Goal: Information Seeking & Learning: Learn about a topic

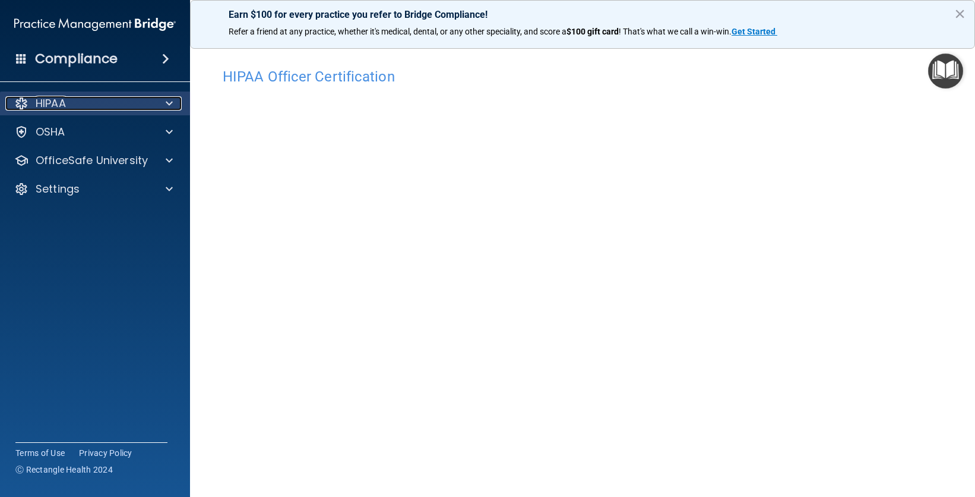
click at [77, 100] on div "HIPAA" at bounding box center [78, 103] width 147 height 14
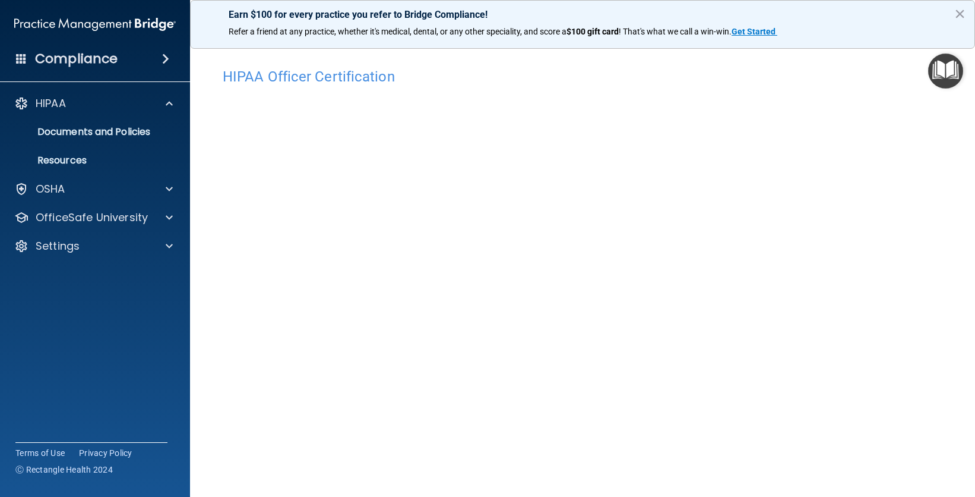
click at [97, 58] on h4 "Compliance" at bounding box center [76, 58] width 83 height 17
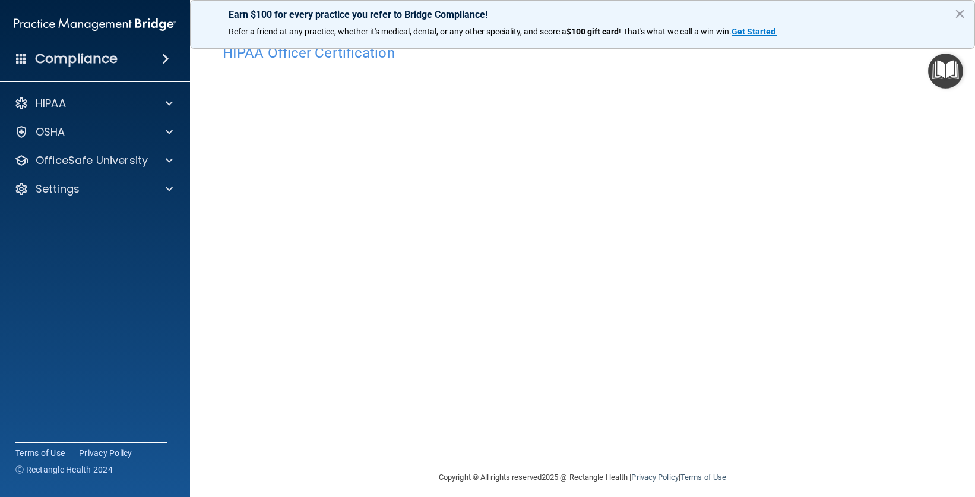
scroll to position [33, 0]
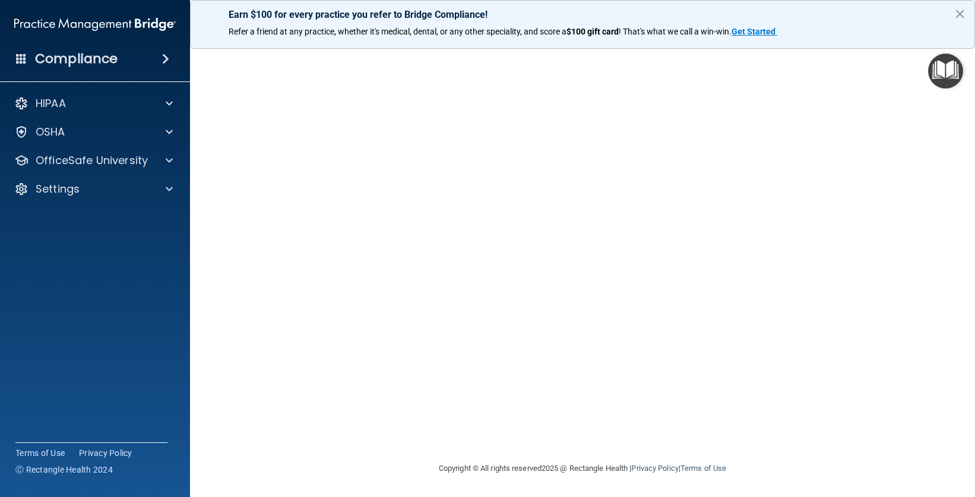
click at [169, 52] on div "Compliance" at bounding box center [95, 59] width 190 height 26
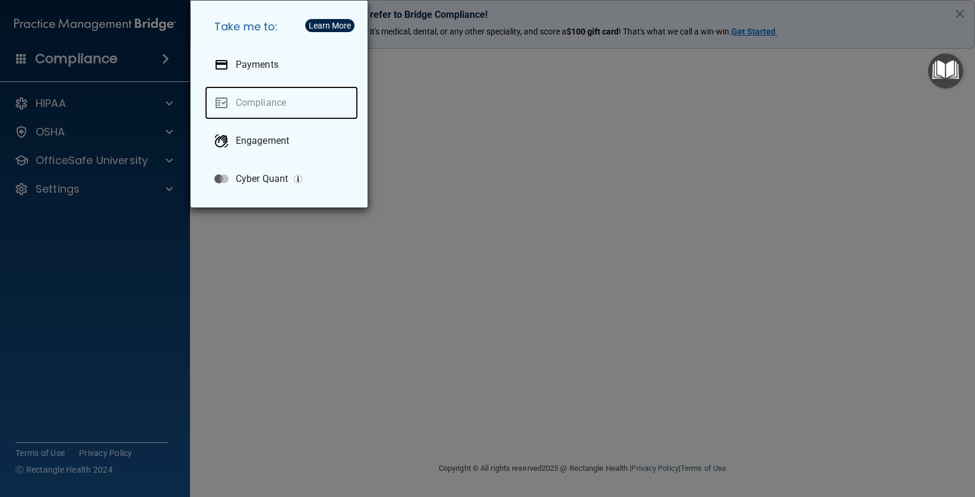
click at [241, 100] on link "Compliance" at bounding box center [281, 102] width 153 height 33
click at [162, 53] on div "Take me to: Payments Compliance Engagement Cyber Quant" at bounding box center [487, 248] width 975 height 497
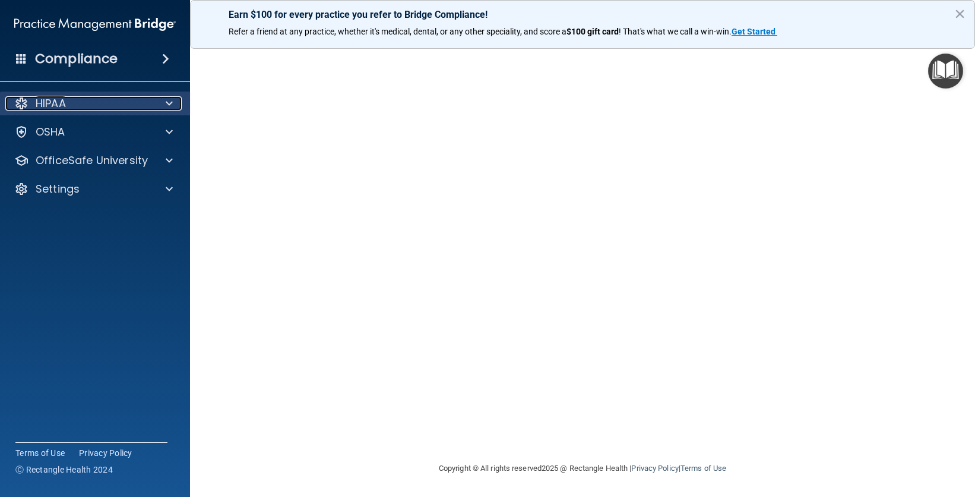
click at [72, 105] on div "HIPAA" at bounding box center [78, 103] width 147 height 14
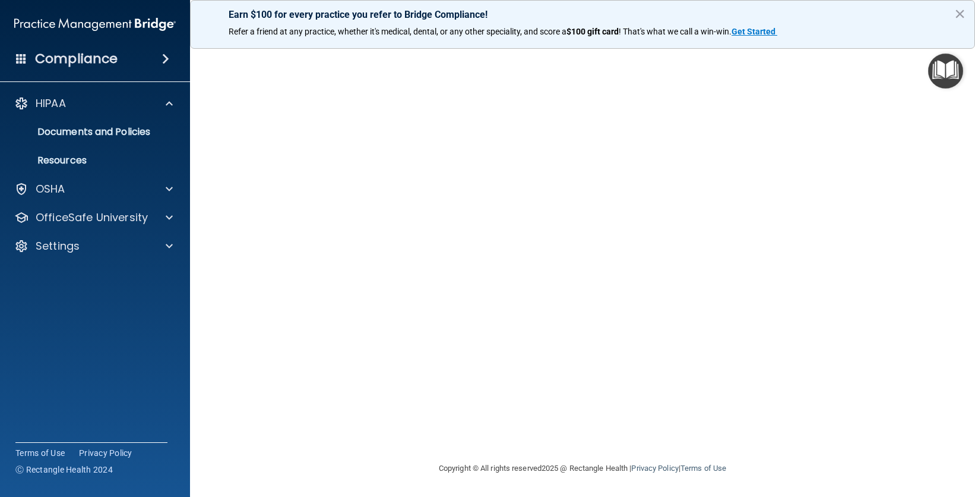
scroll to position [0, 0]
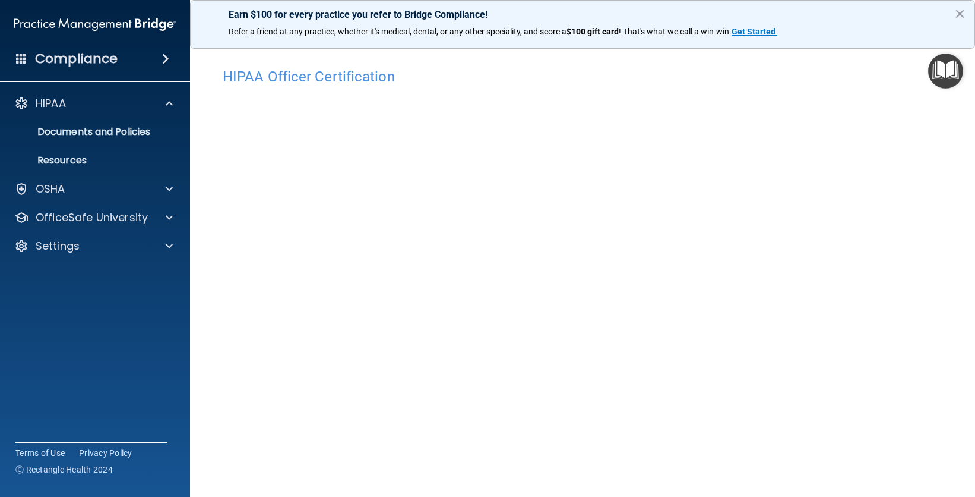
click at [166, 56] on span at bounding box center [165, 59] width 7 height 14
